Goal: Information Seeking & Learning: Learn about a topic

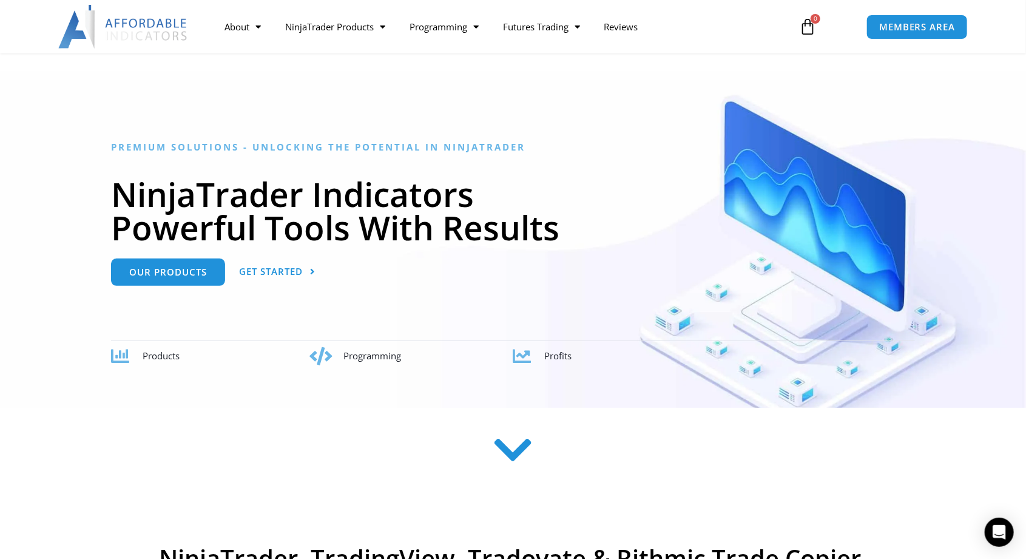
scroll to position [60, 0]
click at [158, 273] on span "Our Products" at bounding box center [168, 267] width 78 height 9
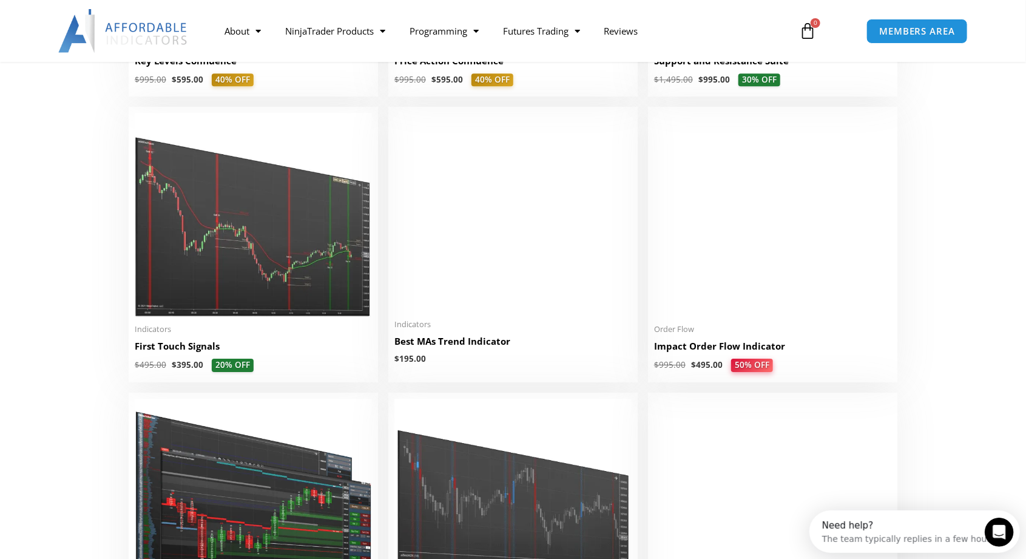
scroll to position [1941, 0]
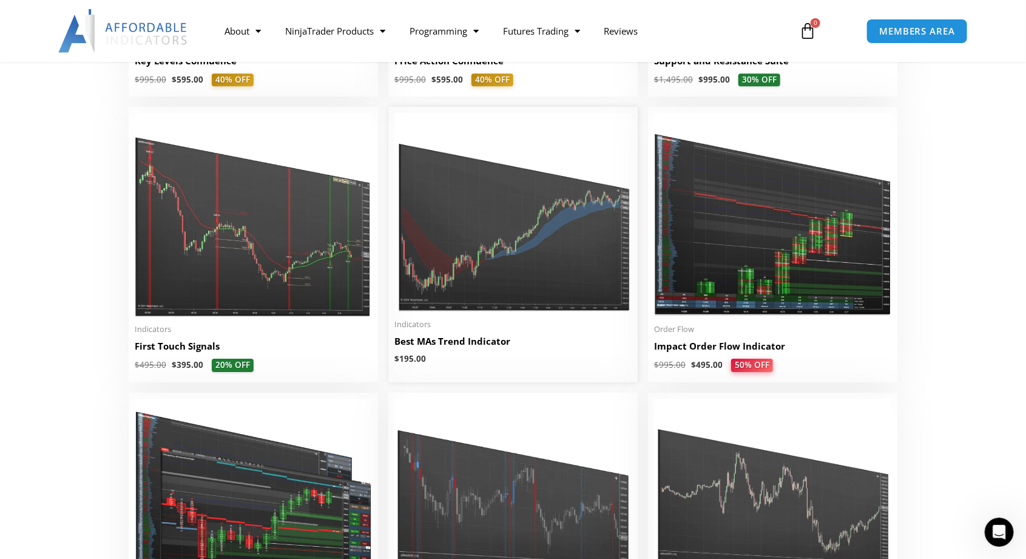
click at [515, 222] on img at bounding box center [513, 212] width 237 height 199
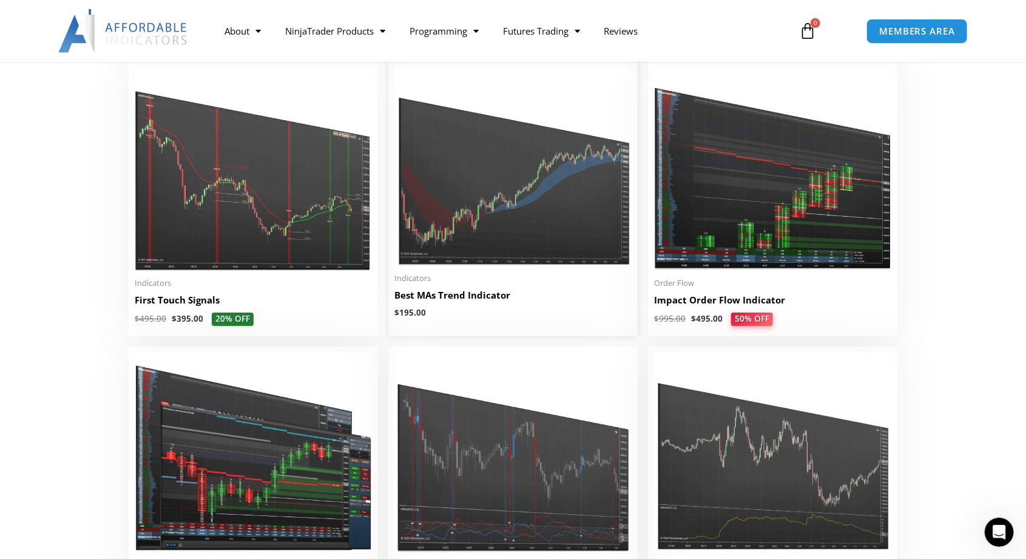
scroll to position [1999, 0]
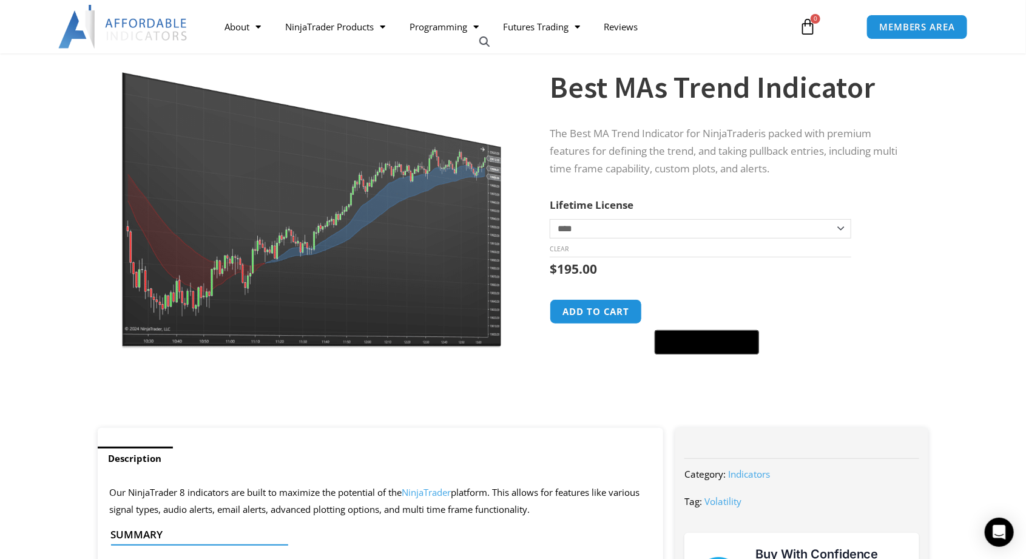
scroll to position [108, 0]
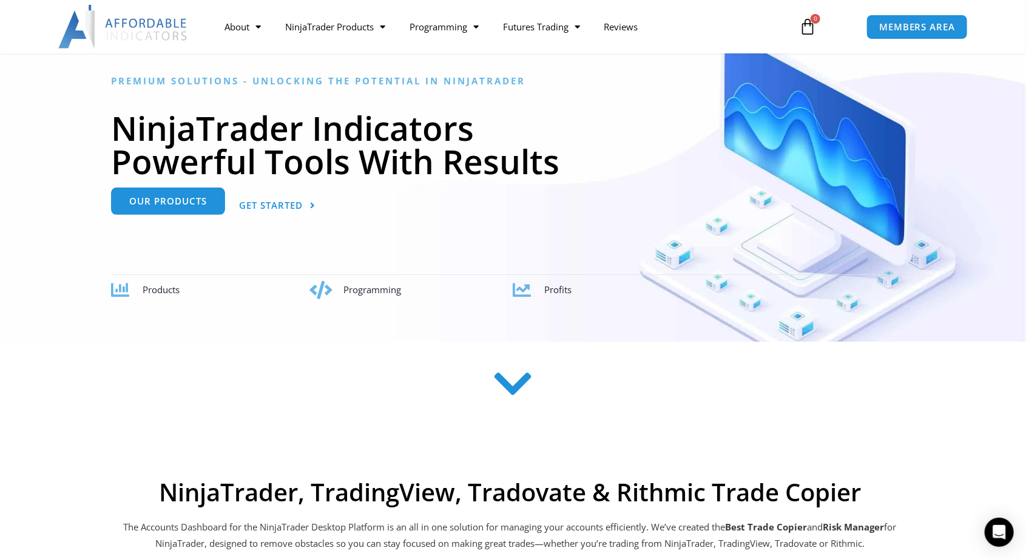
click at [163, 205] on span "Our Products" at bounding box center [168, 201] width 78 height 9
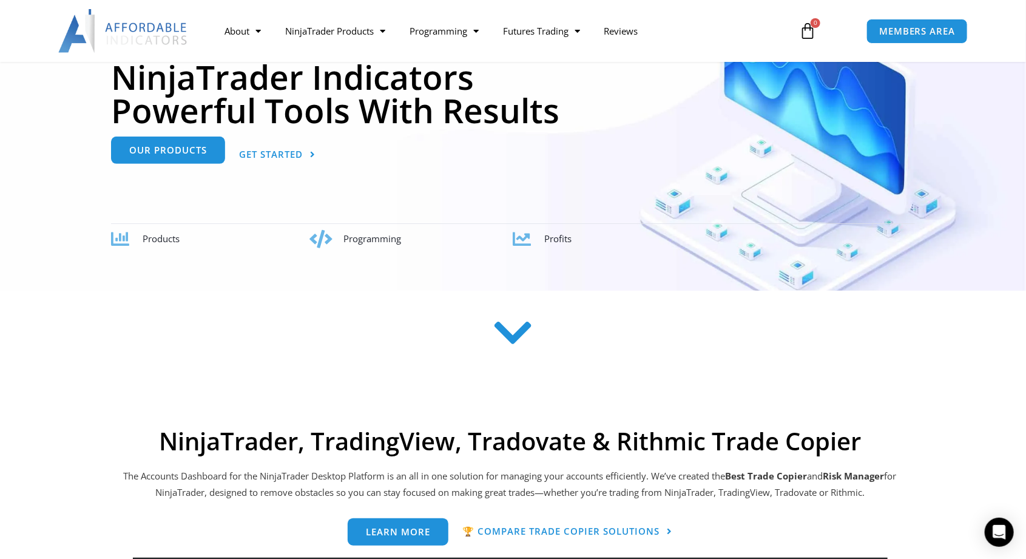
scroll to position [185, 0]
